Goal: Task Accomplishment & Management: Use online tool/utility

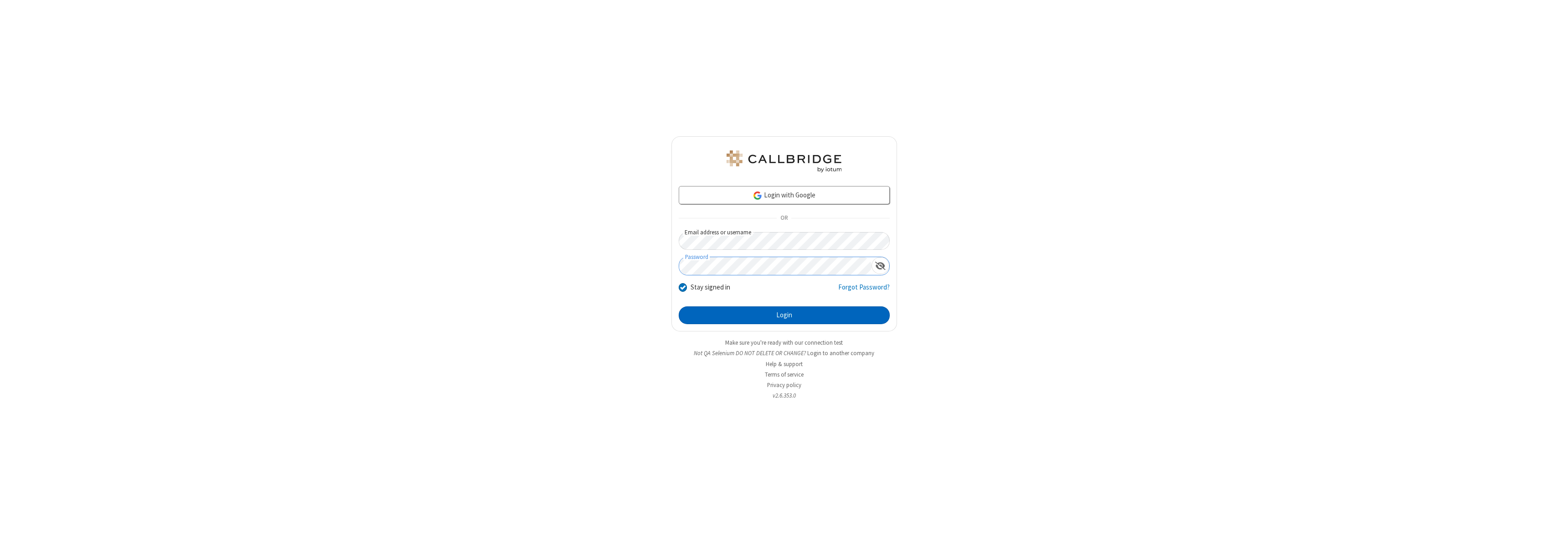
click at [784, 315] on button "Login" at bounding box center [784, 315] width 211 height 18
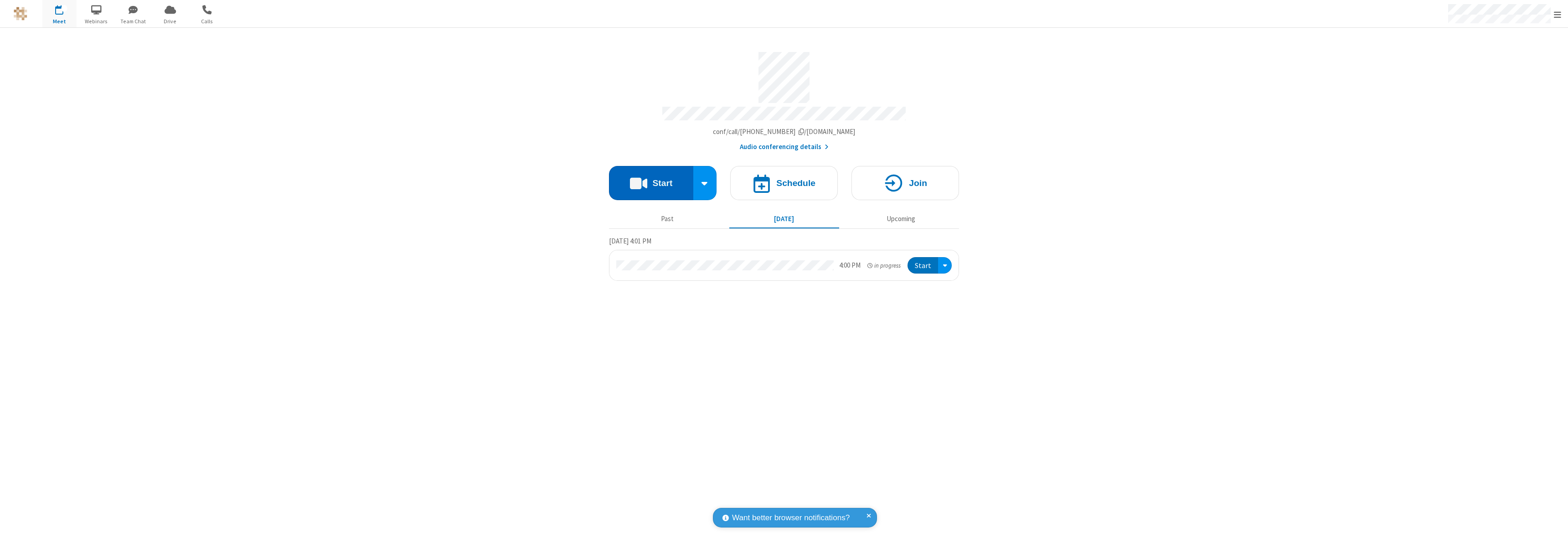
click at [651, 179] on button "Start" at bounding box center [651, 183] width 85 height 34
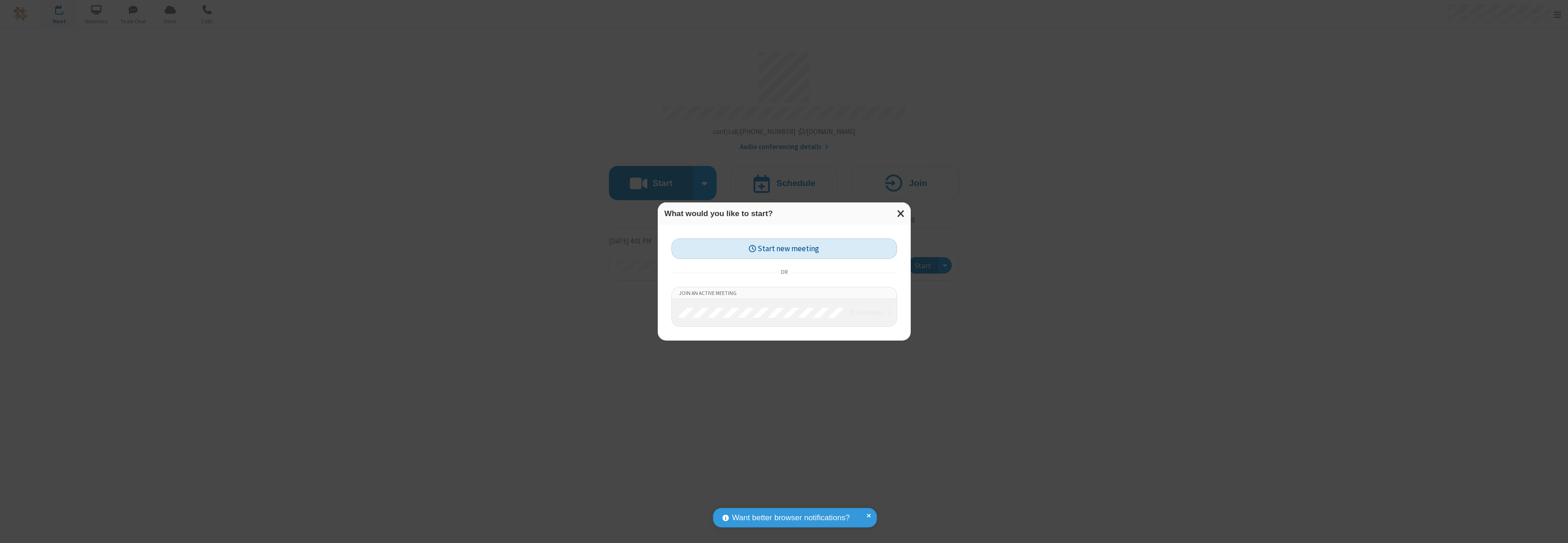
click at [784, 248] on button "Start new meeting" at bounding box center [784, 249] width 226 height 21
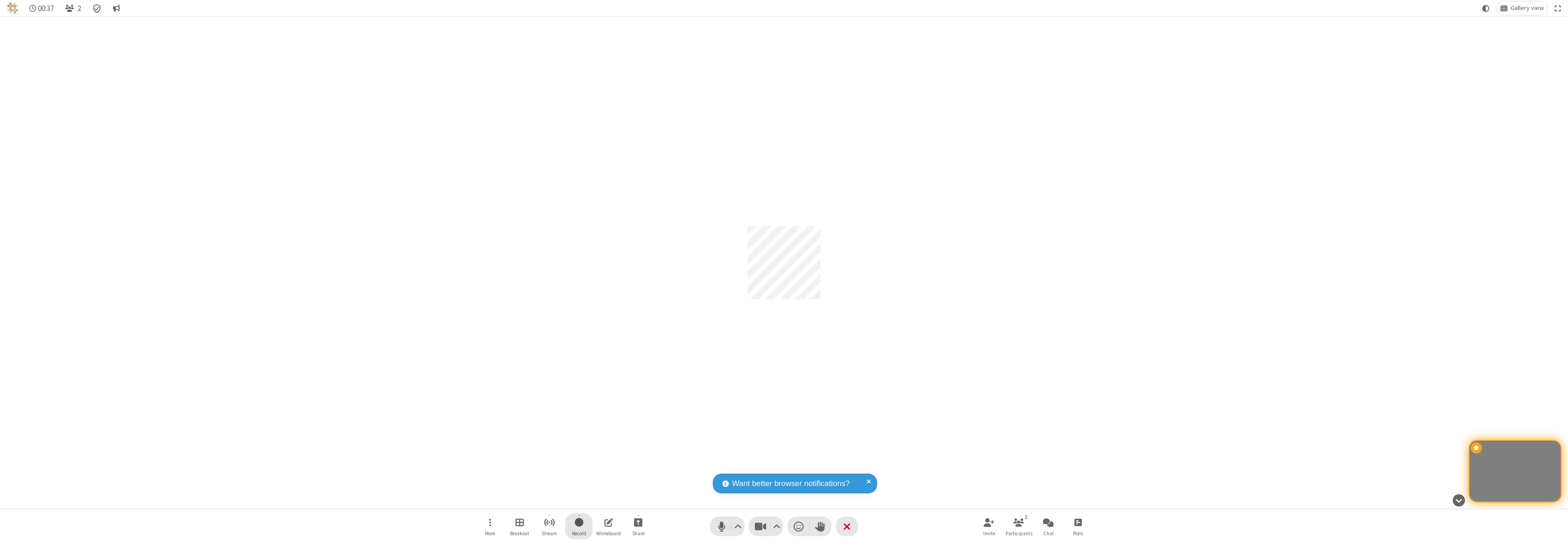
click at [579, 526] on span "Start recording" at bounding box center [579, 522] width 9 height 12
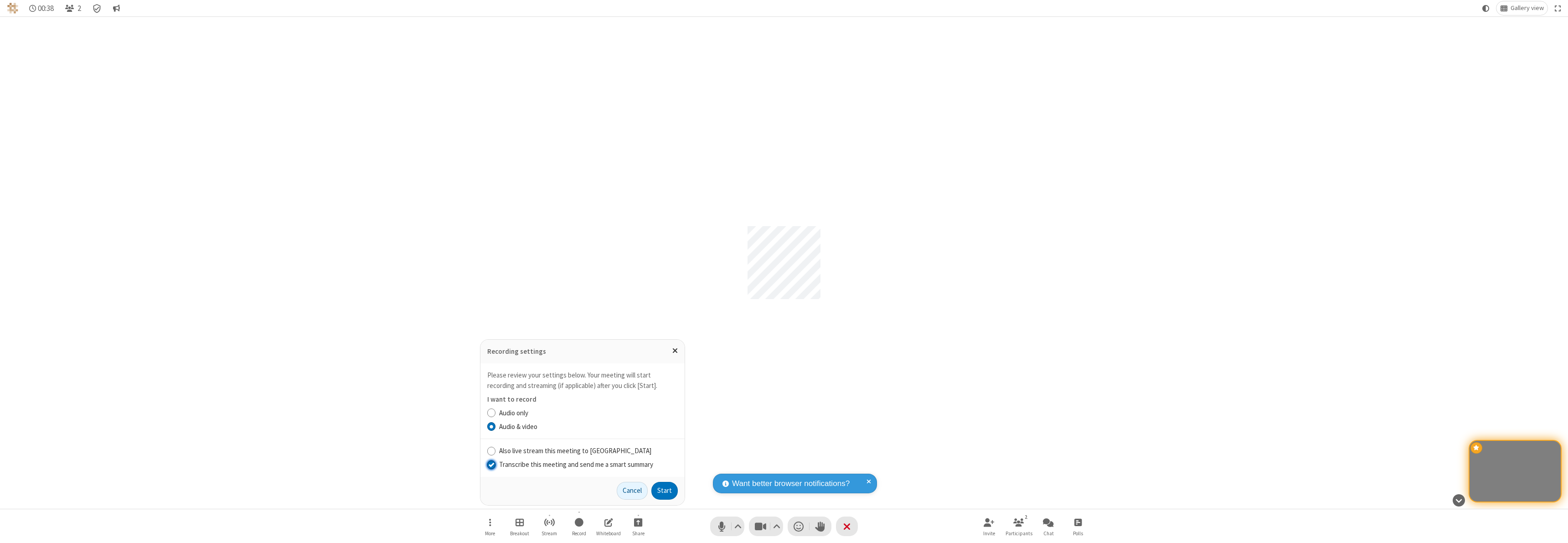
click at [491, 464] on input "Transcribe this meeting and send me a smart summary" at bounding box center [492, 464] width 9 height 10
click at [588, 426] on label "Audio & video" at bounding box center [589, 427] width 179 height 10
click at [496, 426] on input "Audio & video" at bounding box center [492, 427] width 9 height 10
click at [665, 491] on button "Start" at bounding box center [664, 491] width 26 height 18
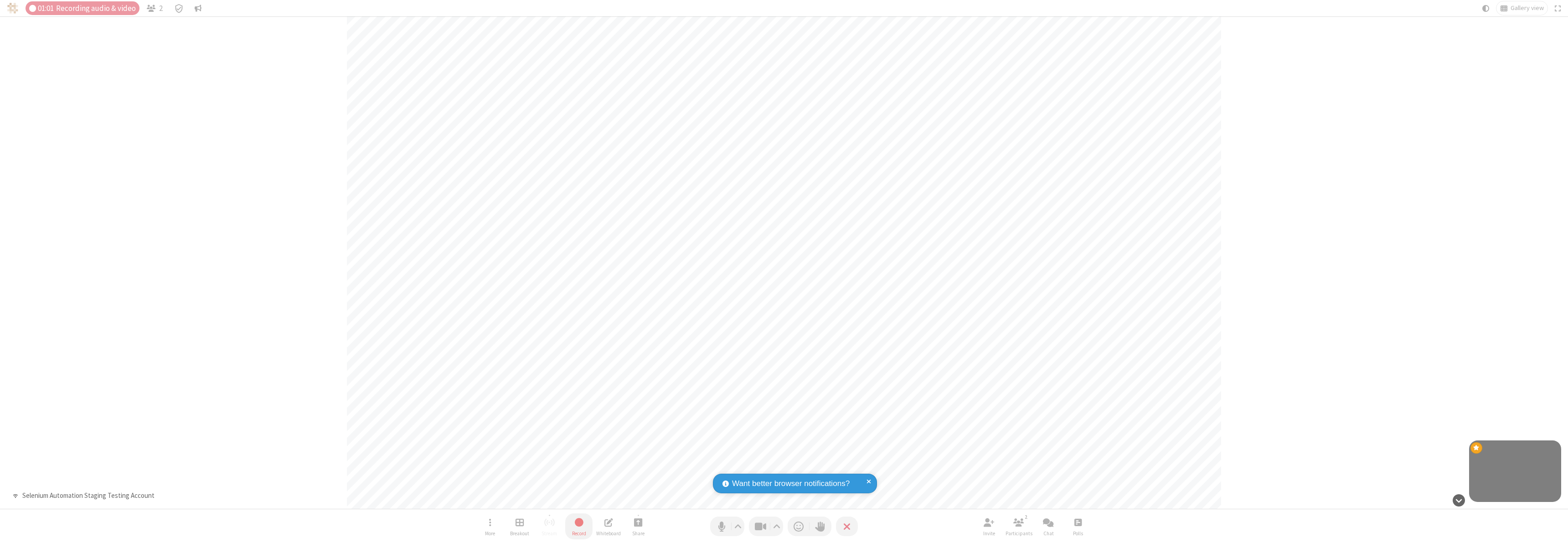
click at [579, 526] on span "Stop recording" at bounding box center [578, 522] width 10 height 12
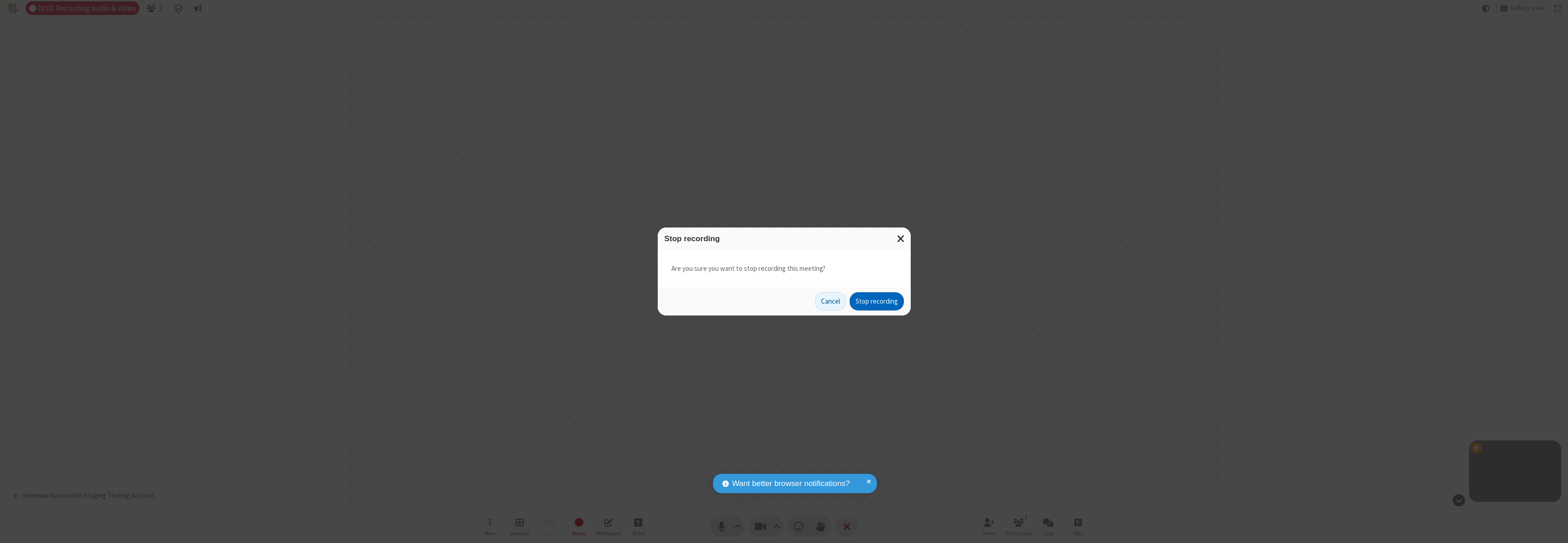
click at [877, 301] on button "Stop recording" at bounding box center [877, 301] width 54 height 18
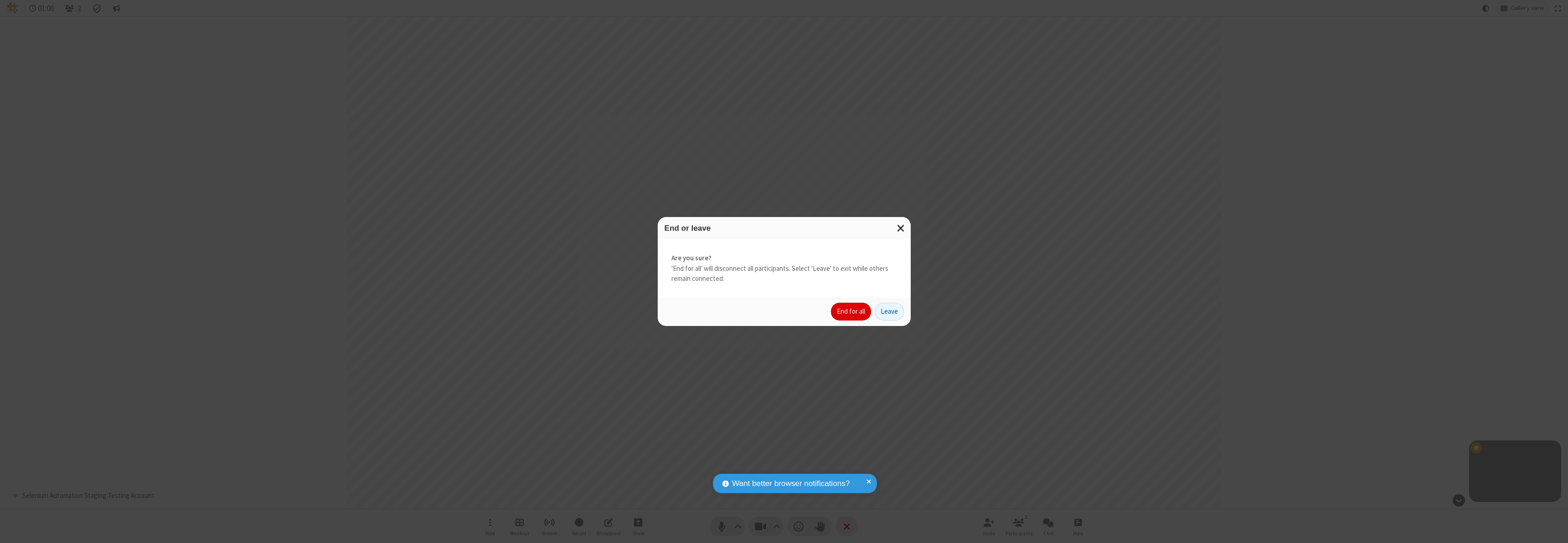
click at [852, 311] on button "End for all" at bounding box center [851, 312] width 40 height 18
